Goal: Task Accomplishment & Management: Use online tool/utility

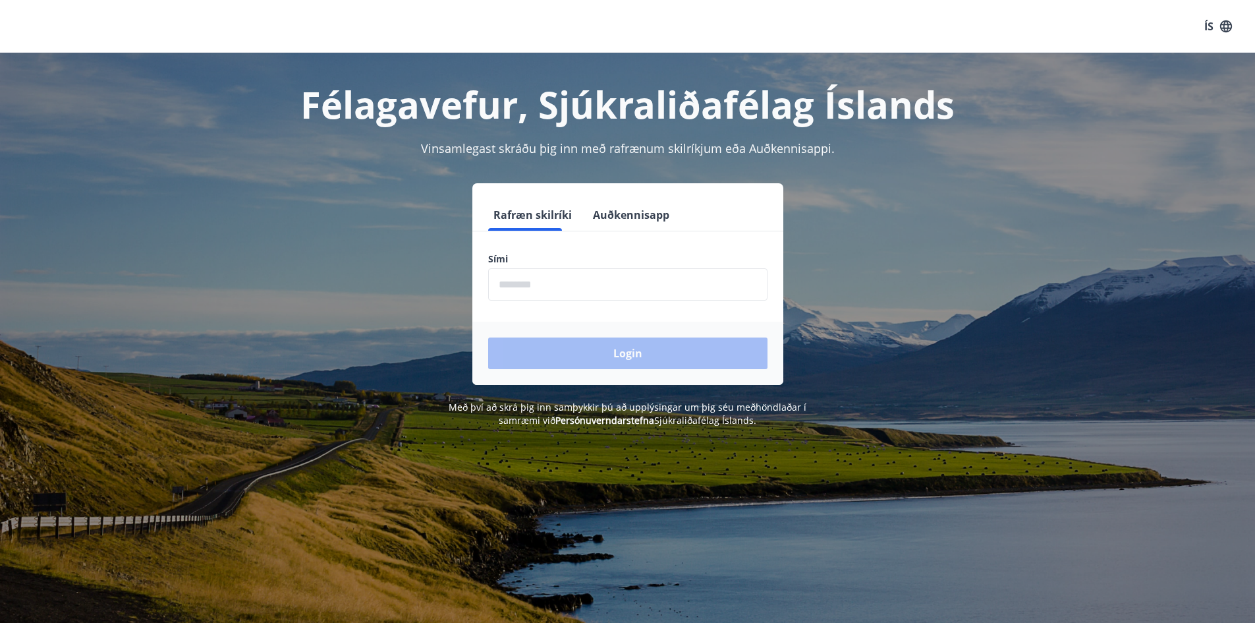
click at [590, 281] on input "phone" at bounding box center [627, 284] width 279 height 32
type input "********"
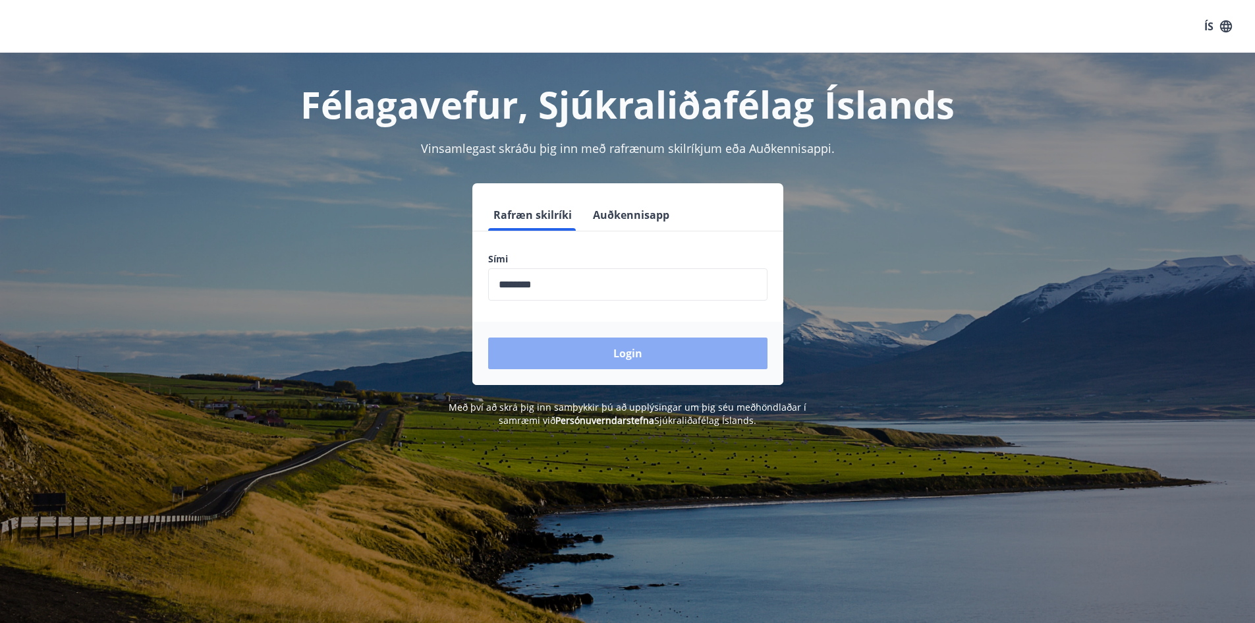
click at [623, 355] on button "Login" at bounding box center [627, 353] width 279 height 32
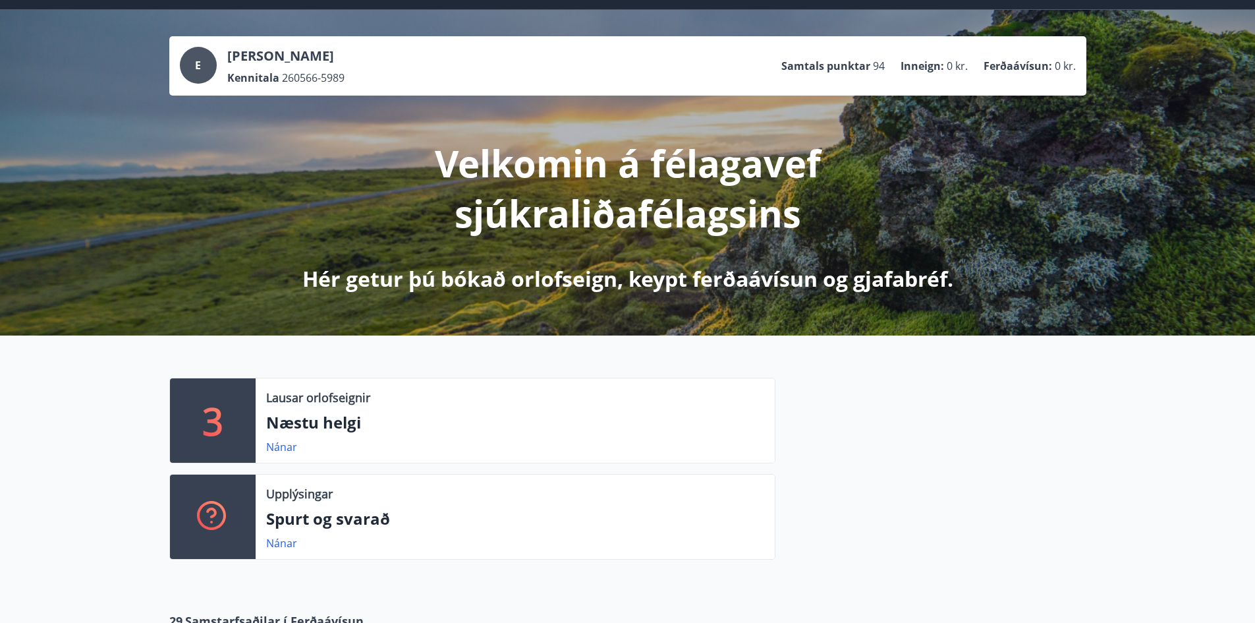
scroll to position [66, 0]
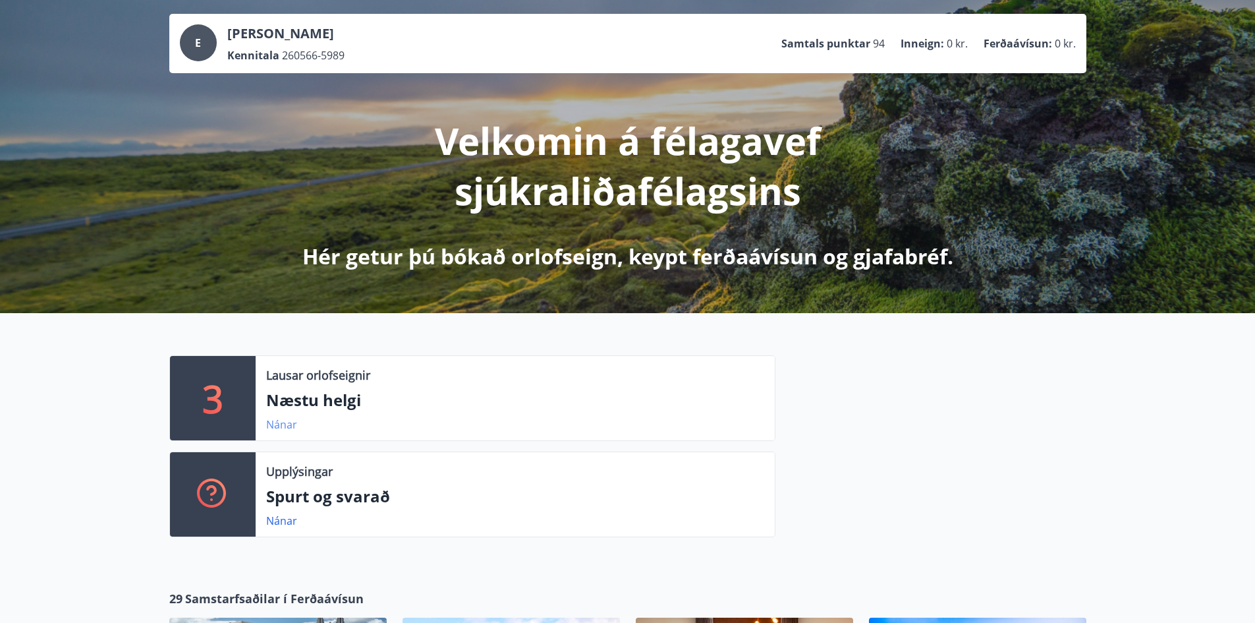
click at [285, 421] on link "Nánar" at bounding box center [281, 424] width 31 height 14
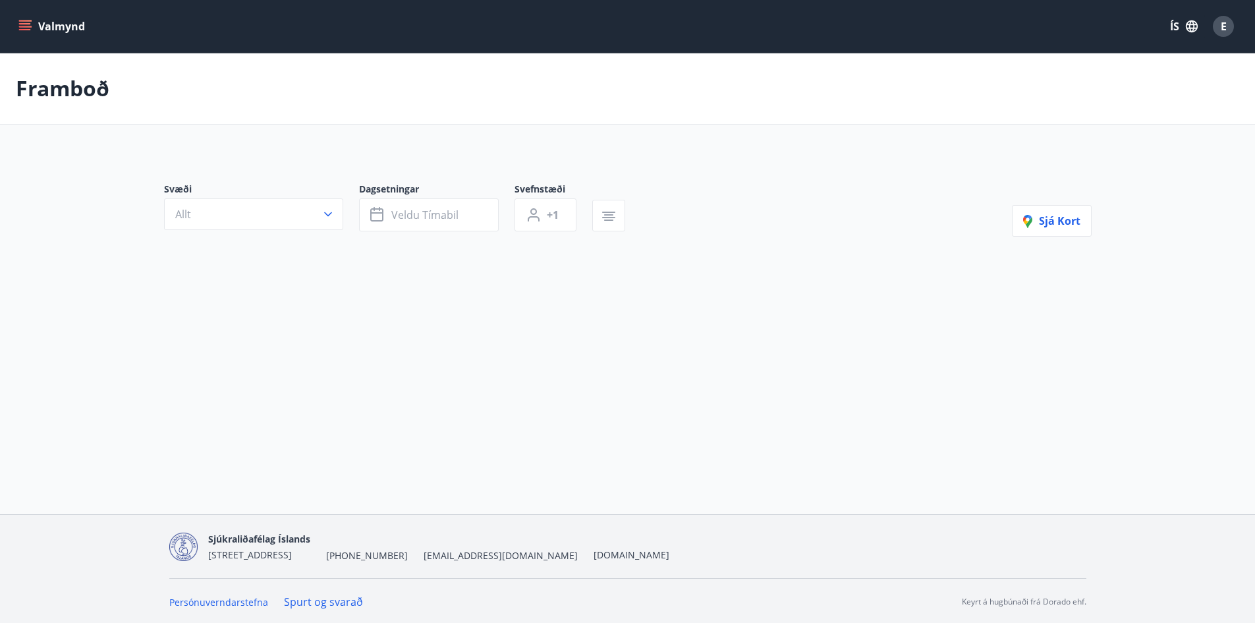
type input "*"
